Goal: Task Accomplishment & Management: Manage account settings

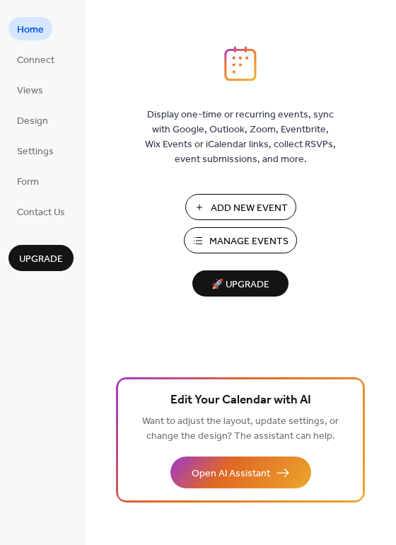
click at [256, 237] on span "Manage Events" at bounding box center [248, 241] width 79 height 15
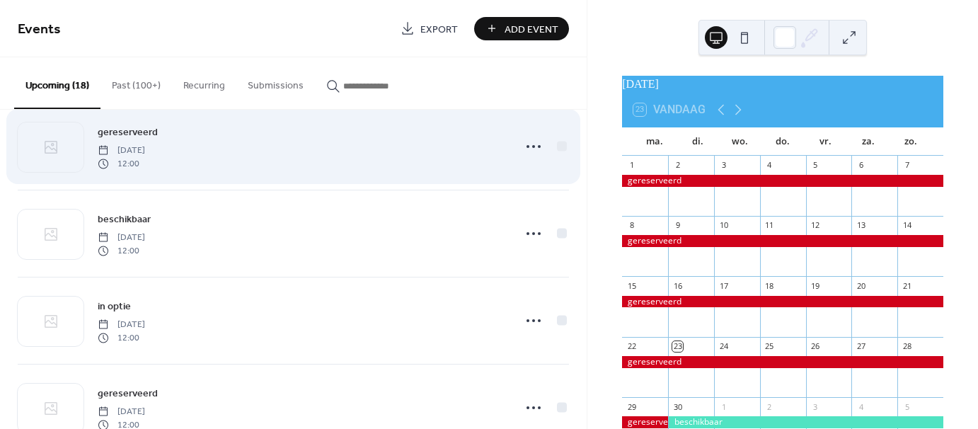
scroll to position [990, 0]
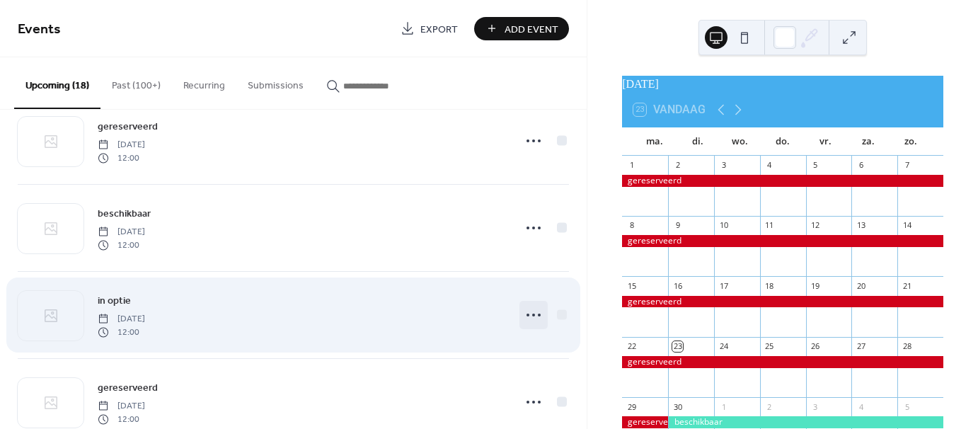
click at [526, 315] on icon at bounding box center [533, 314] width 23 height 23
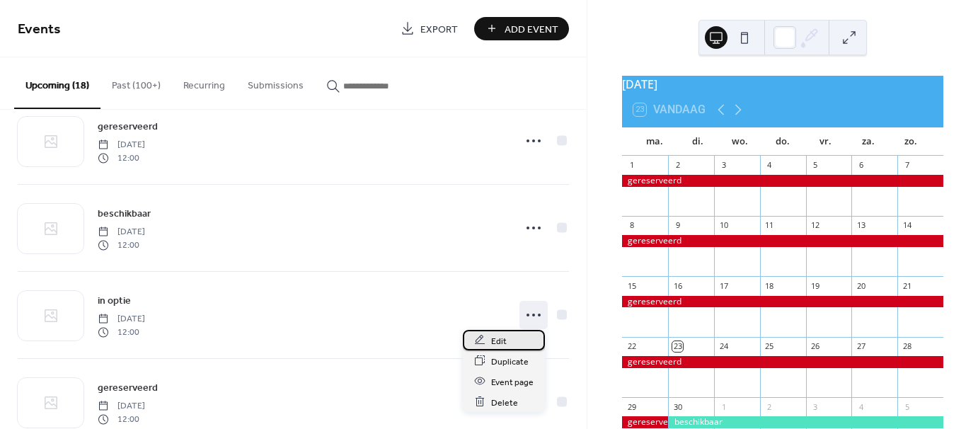
click at [514, 340] on div "Edit" at bounding box center [504, 340] width 82 height 21
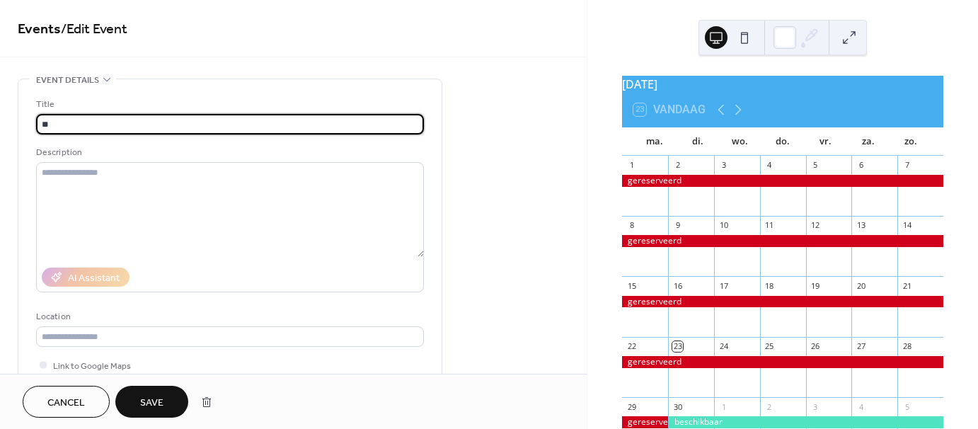
type input "*"
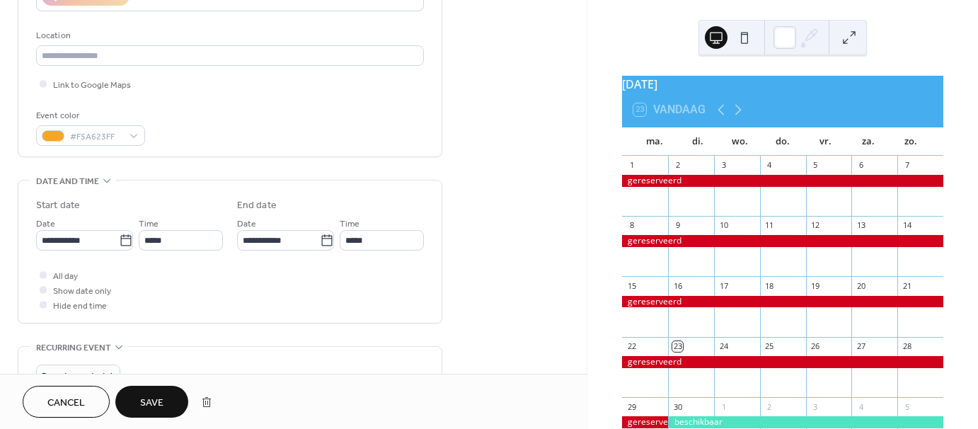
scroll to position [283, 0]
type input "**********"
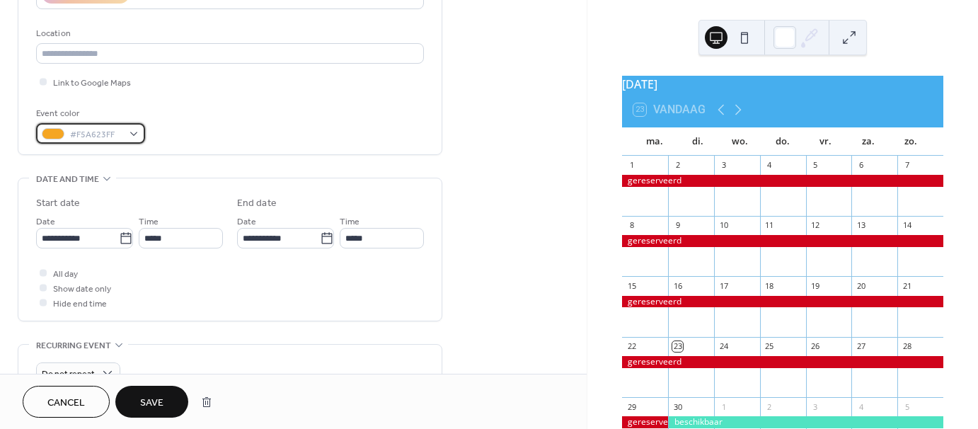
click at [132, 134] on div "#F5A623FF" at bounding box center [90, 133] width 109 height 21
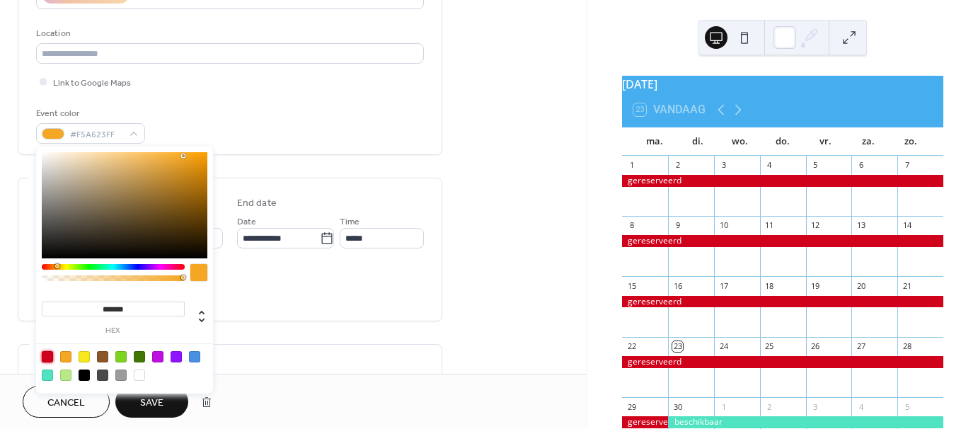
click at [47, 352] on div at bounding box center [47, 356] width 11 height 11
type input "*******"
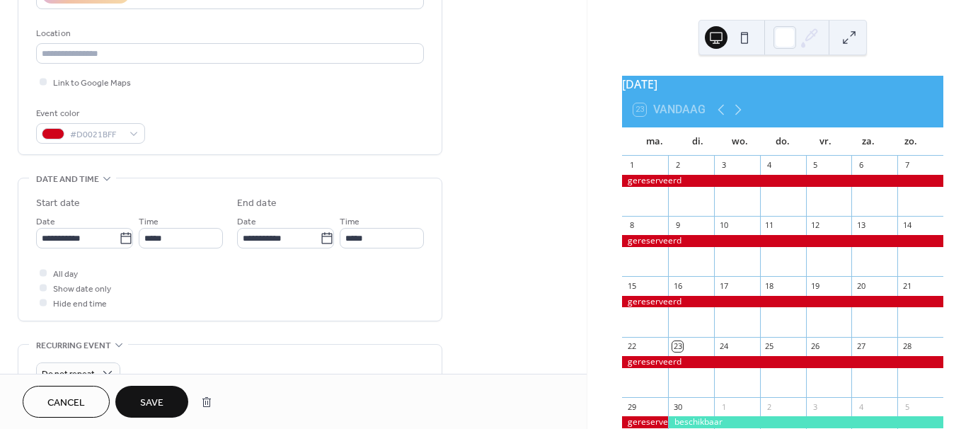
click at [282, 291] on div "All day Show date only Hide end time" at bounding box center [230, 287] width 388 height 45
click at [154, 398] on span "Save" at bounding box center [151, 402] width 23 height 15
